Goal: Task Accomplishment & Management: Manage account settings

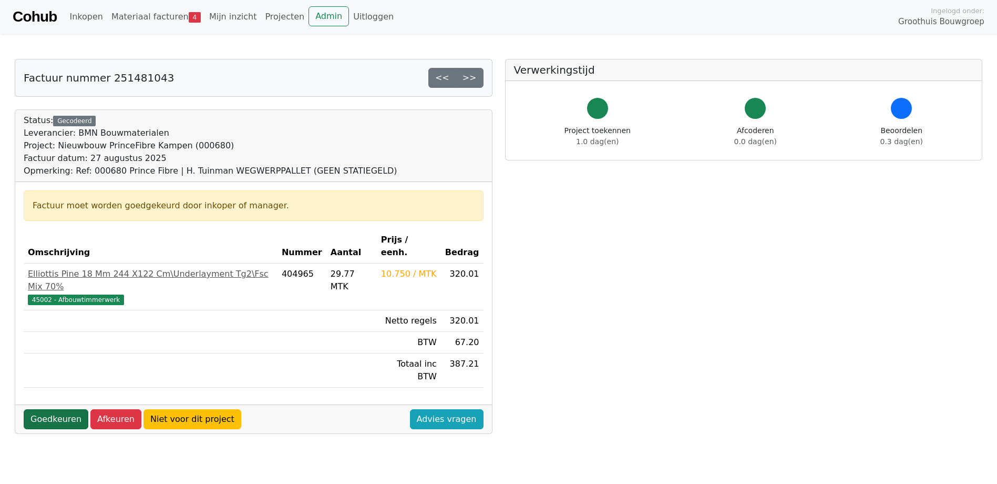
click at [52, 409] on link "Goedkeuren" at bounding box center [56, 419] width 65 height 20
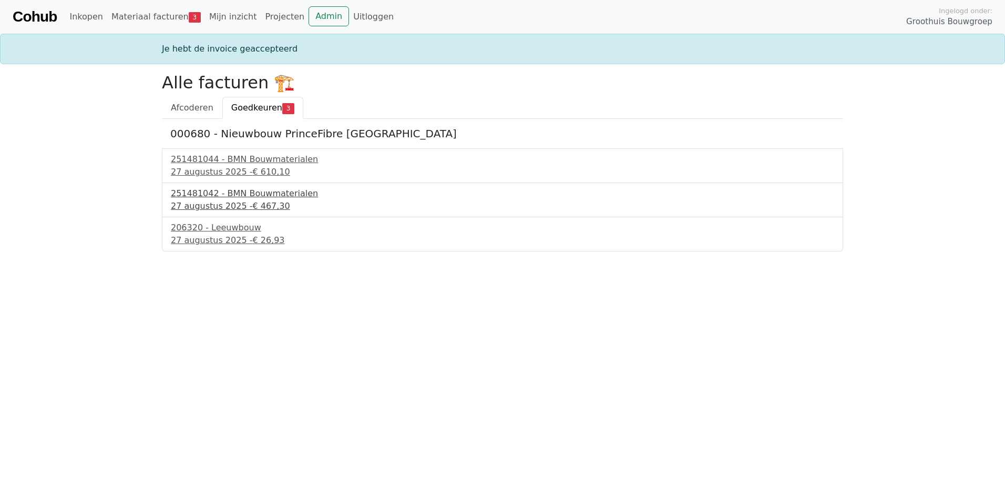
click at [252, 193] on div "251481042 - BMN Bouwmaterialen" at bounding box center [503, 193] width 664 height 13
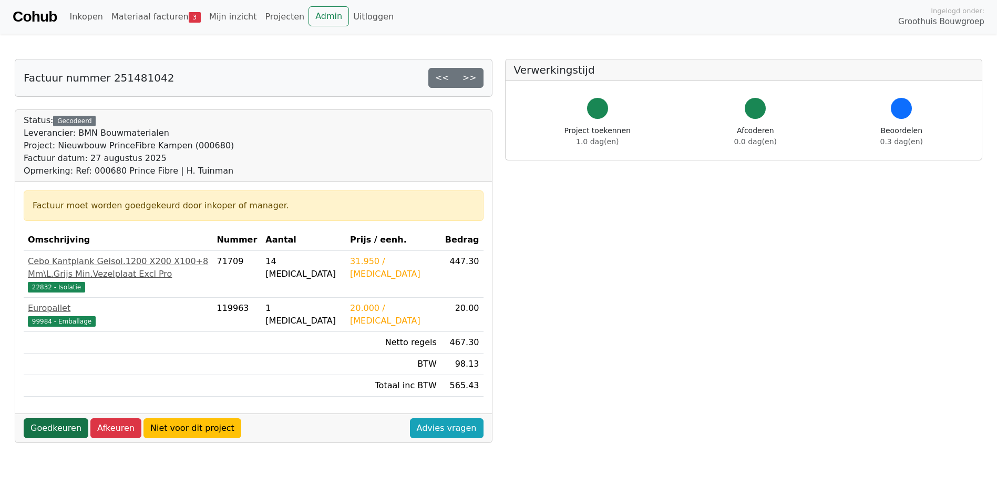
click at [57, 437] on link "Goedkeuren" at bounding box center [56, 428] width 65 height 20
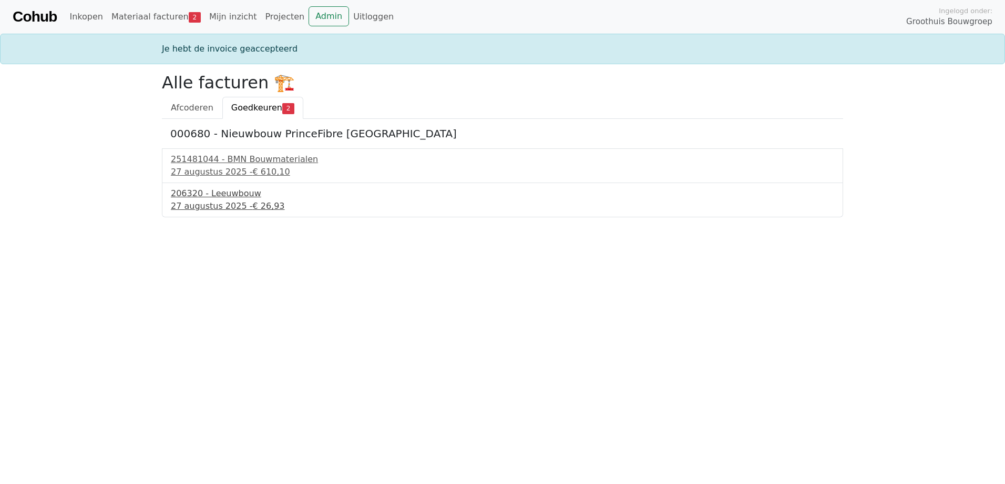
click at [216, 191] on div "206320 - Leeuwbouw" at bounding box center [503, 193] width 664 height 13
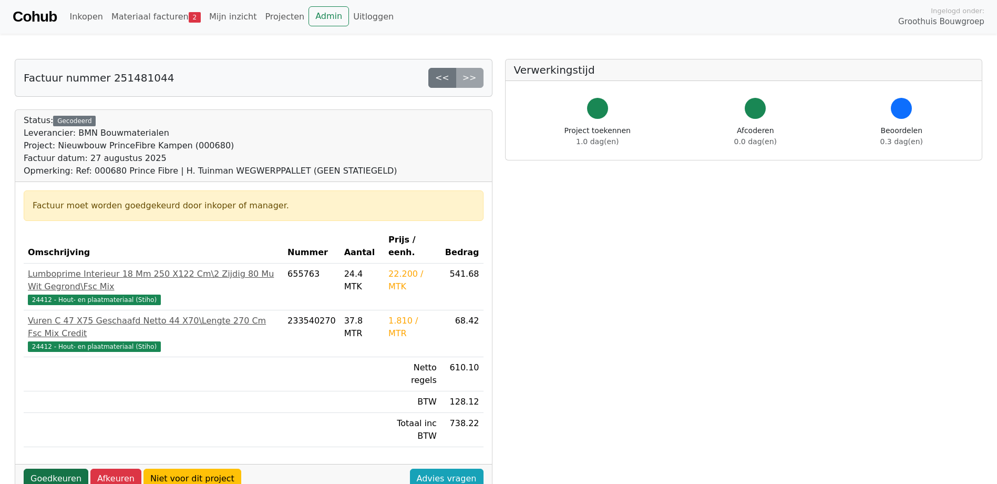
click at [54, 468] on link "Goedkeuren" at bounding box center [56, 478] width 65 height 20
